Goal: Use online tool/utility

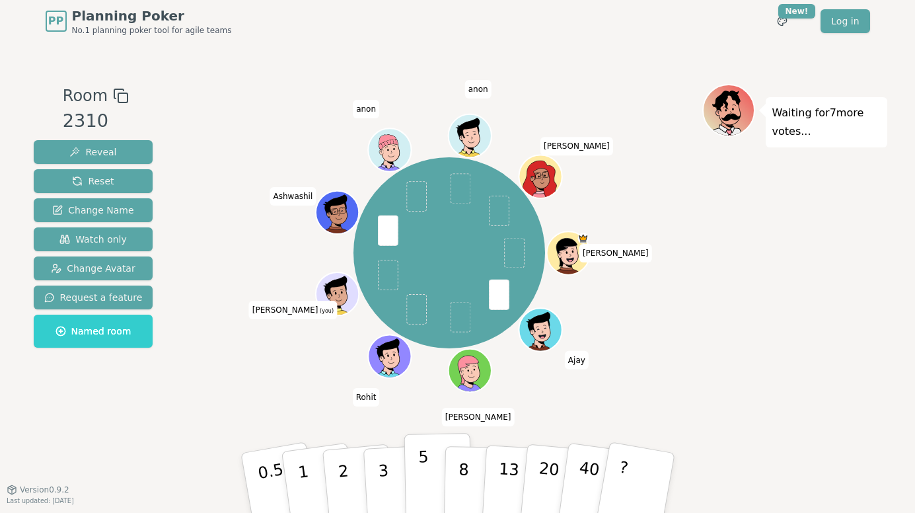
click at [427, 471] on button "5" at bounding box center [438, 483] width 68 height 100
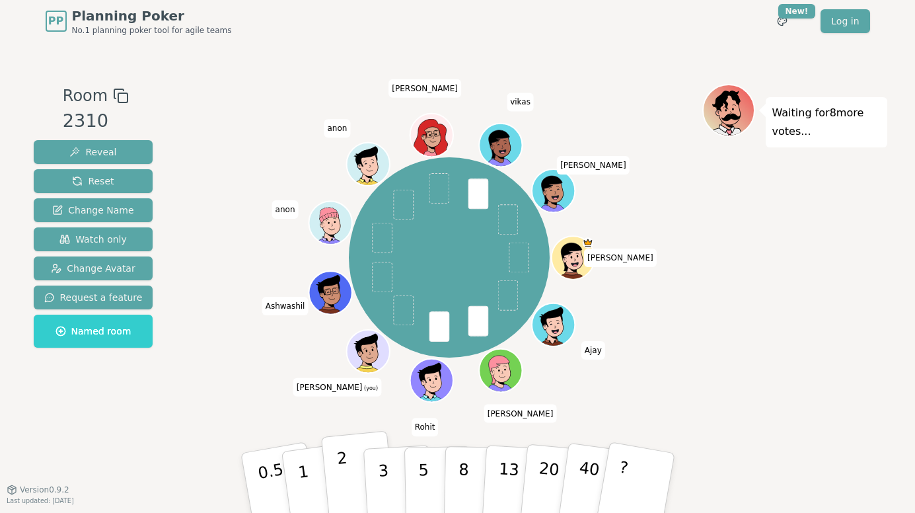
click at [352, 489] on button "2" at bounding box center [357, 483] width 75 height 105
click at [337, 466] on p "2" at bounding box center [344, 485] width 17 height 72
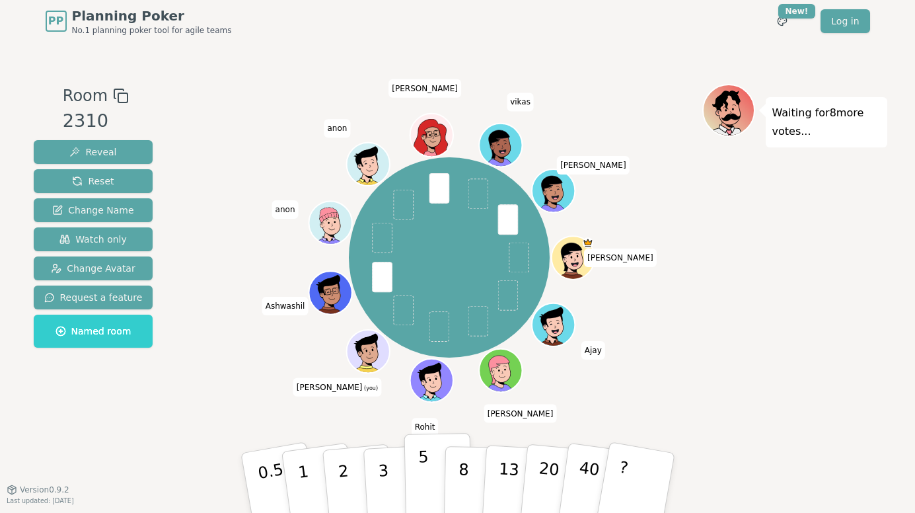
click at [416, 470] on button "5" at bounding box center [438, 483] width 68 height 100
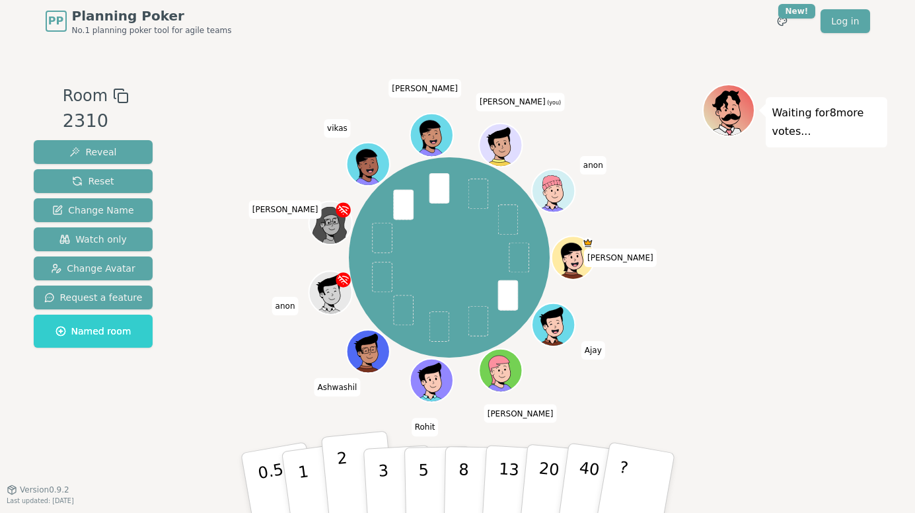
click at [331, 468] on button "2" at bounding box center [357, 483] width 75 height 105
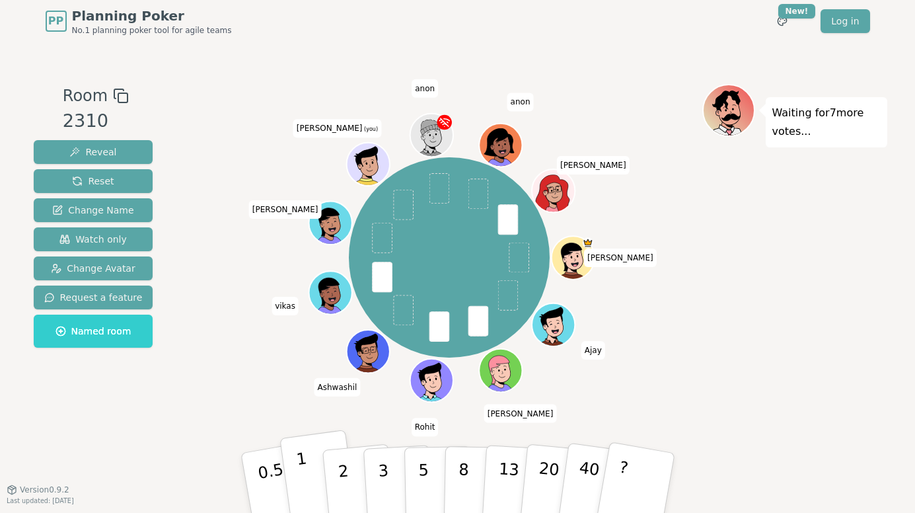
click at [301, 468] on p "1" at bounding box center [305, 485] width 20 height 72
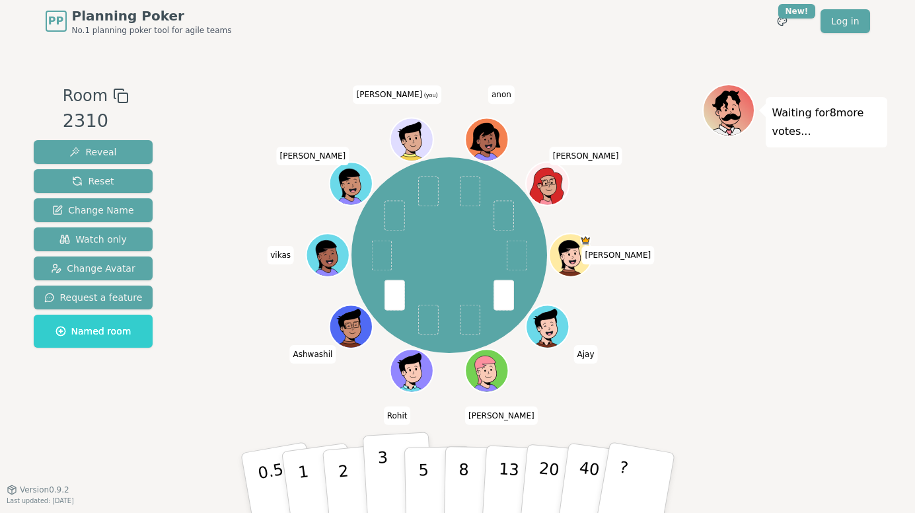
click at [377, 478] on button "3" at bounding box center [398, 482] width 72 height 103
click at [344, 460] on p "2" at bounding box center [344, 485] width 17 height 72
click at [336, 471] on button "2" at bounding box center [357, 483] width 75 height 105
click at [356, 486] on button "2" at bounding box center [357, 483] width 75 height 105
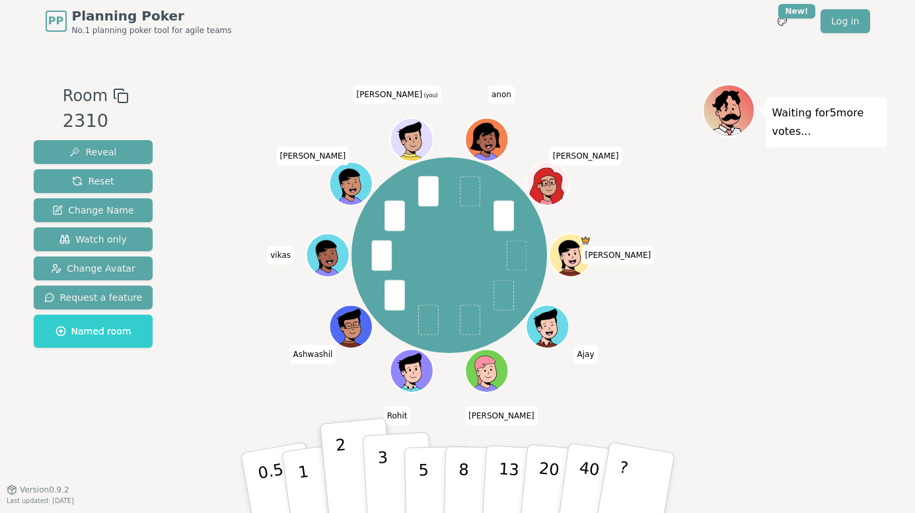
click at [385, 494] on p "3" at bounding box center [384, 484] width 15 height 72
click at [338, 497] on button "2" at bounding box center [357, 483] width 75 height 105
